Goal: Task Accomplishment & Management: Complete application form

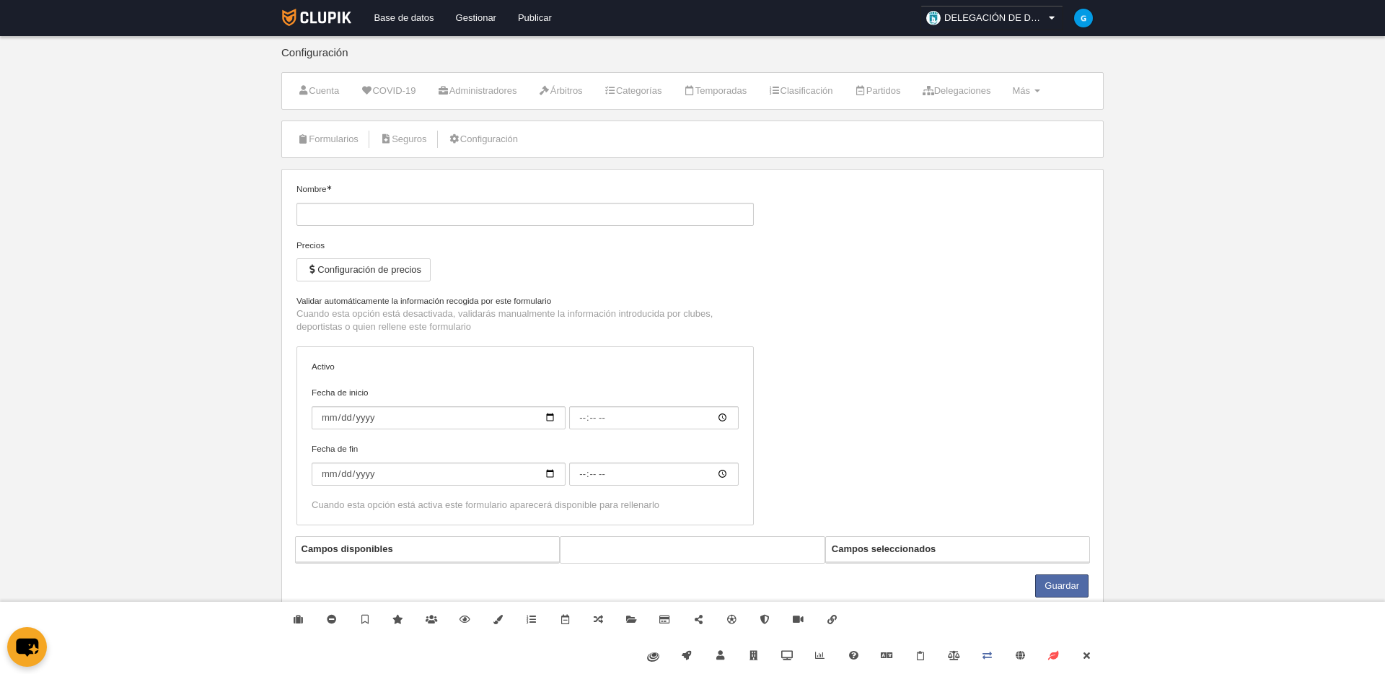
type input "Jugador Fútbol 7 +35"
checkbox input "true"
type input "[DATE]"
type input "00:00"
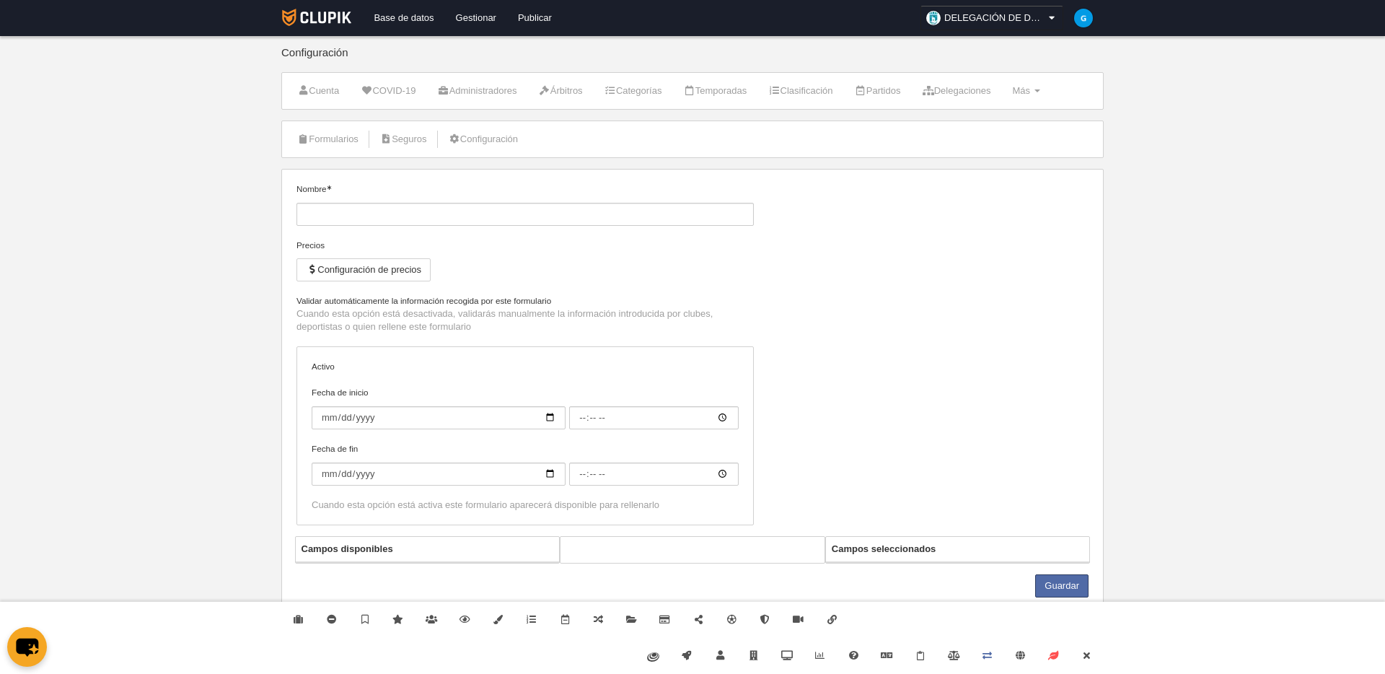
type input "[DATE]"
type input "00:00"
select select "selected"
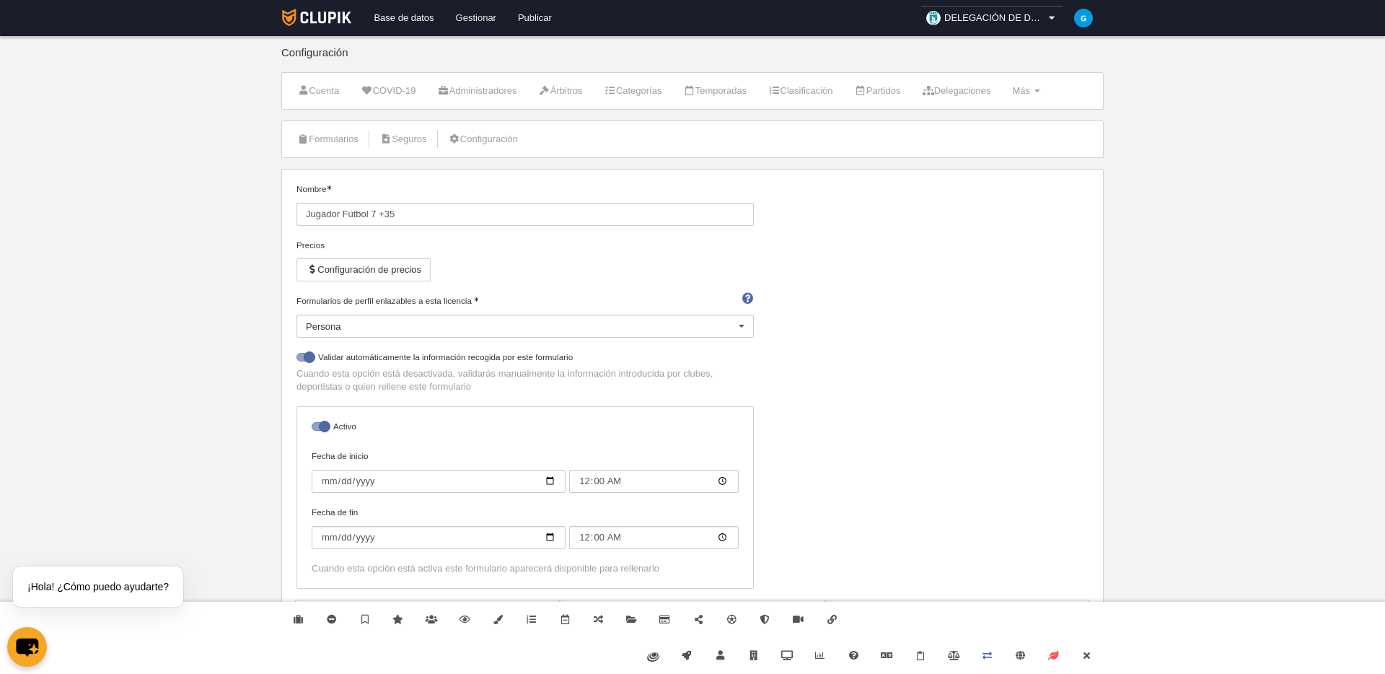
click at [469, 30] on link "Gestionar" at bounding box center [476, 18] width 62 height 36
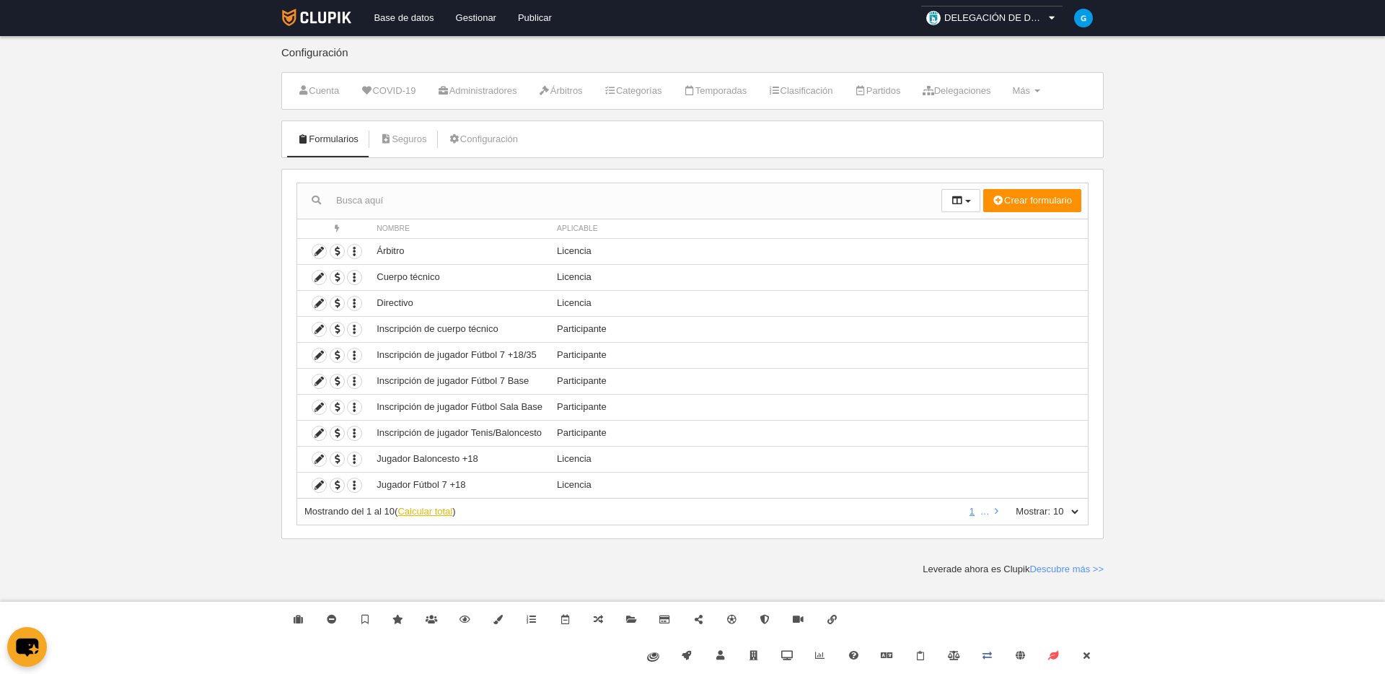
click at [419, 514] on link "Calcular total" at bounding box center [424, 511] width 55 height 11
click at [319, 354] on icon at bounding box center [319, 355] width 14 height 14
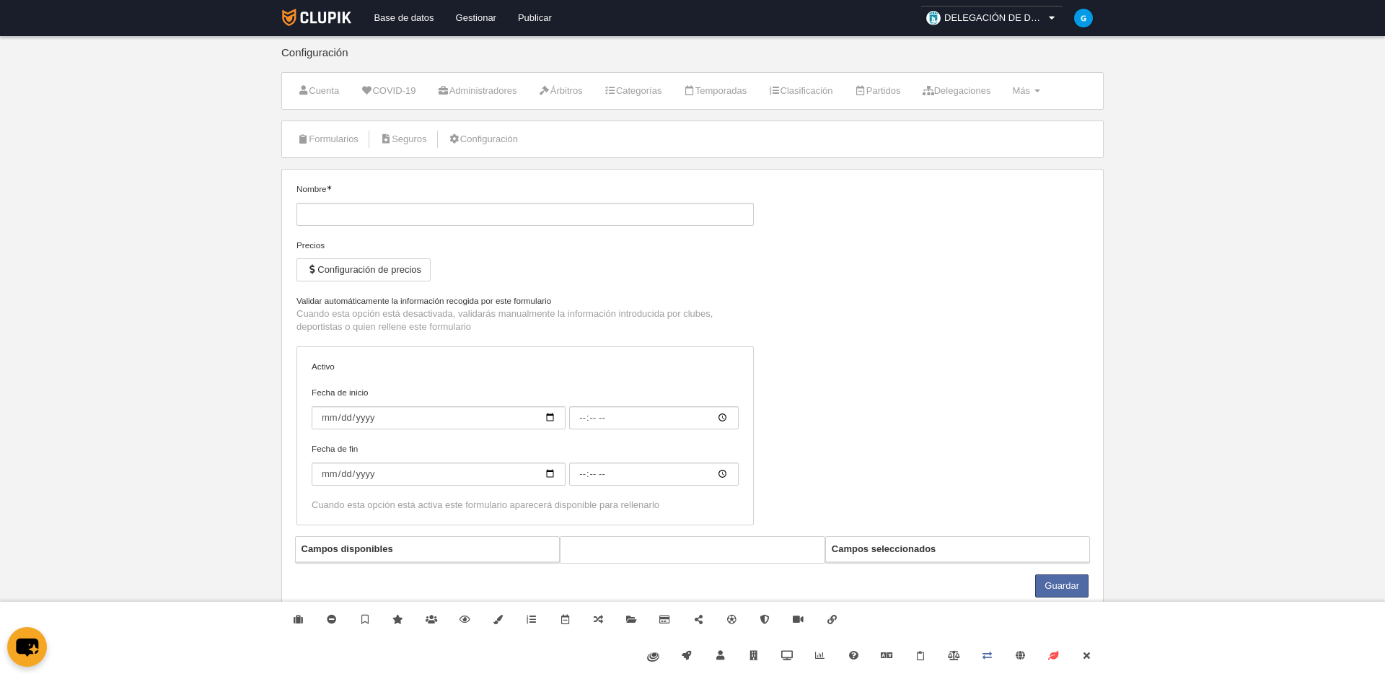
type input "Inscripción de jugador Fútbol 7 +18/35"
checkbox input "true"
type input "[DATE]"
type input "00:00"
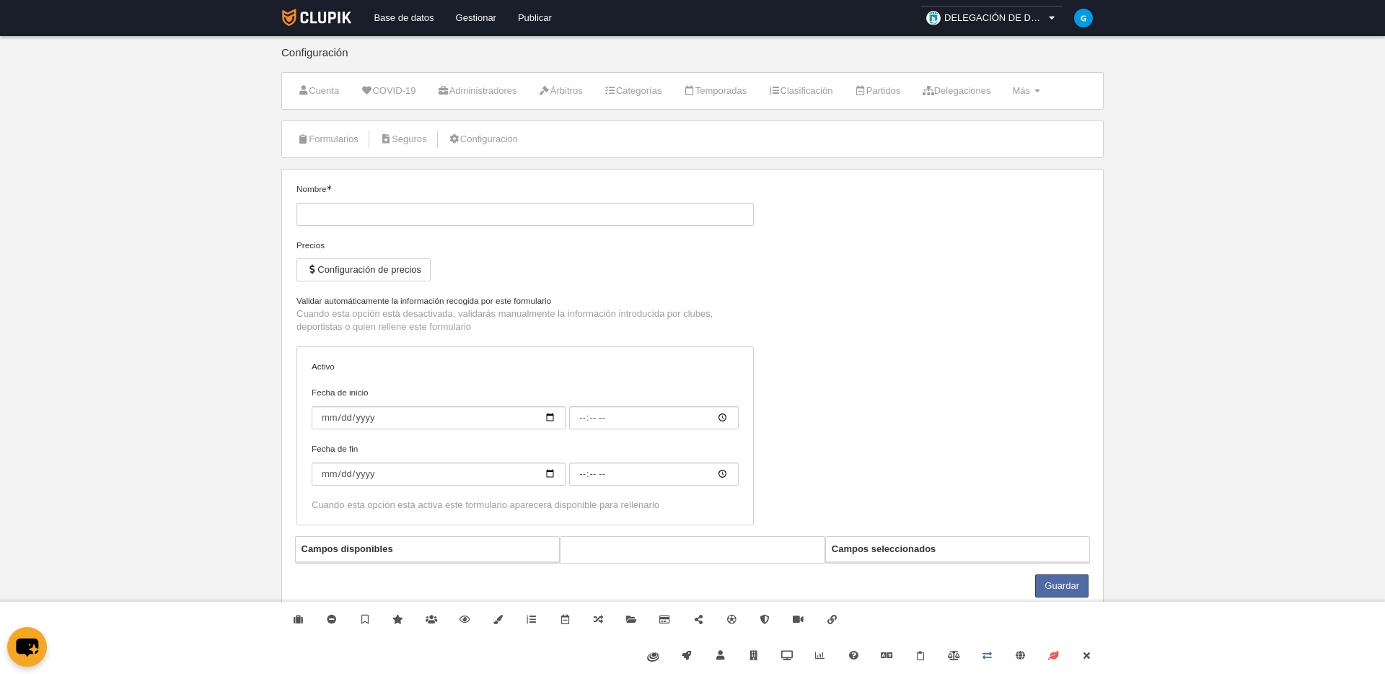
type input "[DATE]"
type input "00:00"
select select "selected"
